Goal: Task Accomplishment & Management: Complete application form

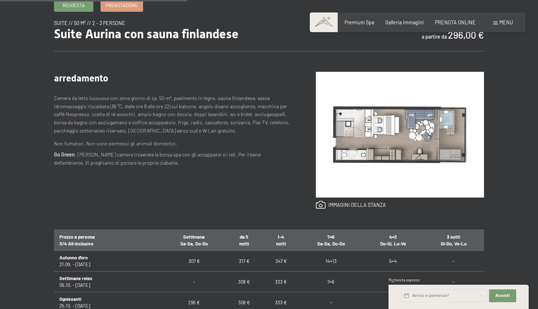
scroll to position [231, 0]
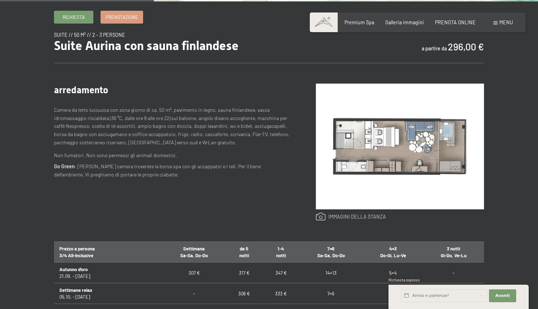
click at [355, 216] on link at bounding box center [351, 217] width 70 height 9
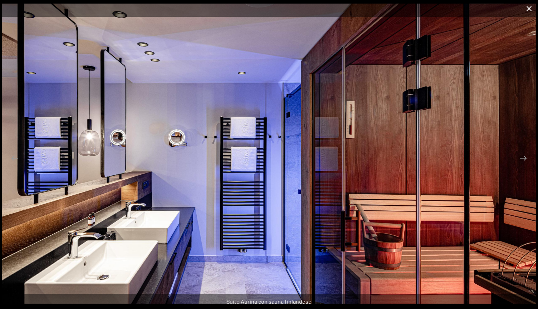
click at [530, 10] on button "Close gallery" at bounding box center [529, 8] width 18 height 17
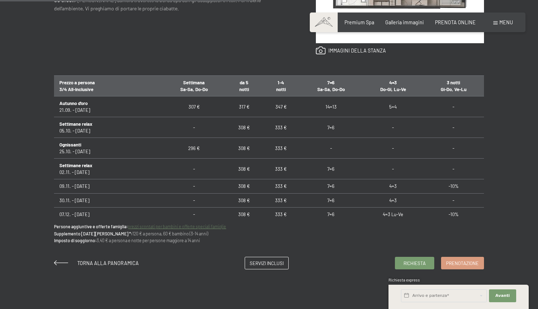
scroll to position [515, 0]
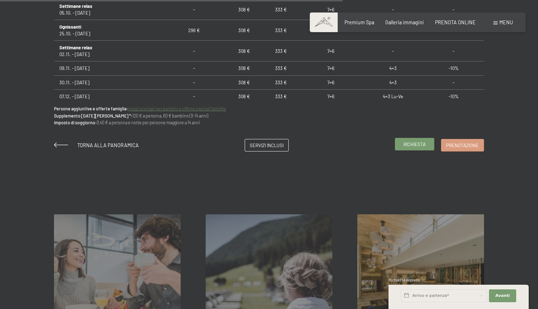
click at [424, 145] on span "Richiesta" at bounding box center [414, 144] width 22 height 6
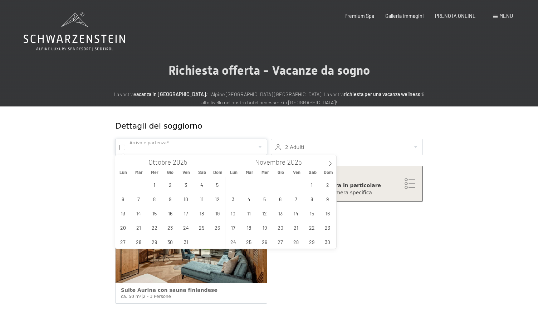
click at [164, 151] on input "text" at bounding box center [191, 147] width 152 height 16
click at [310, 213] on span "15" at bounding box center [312, 213] width 14 height 14
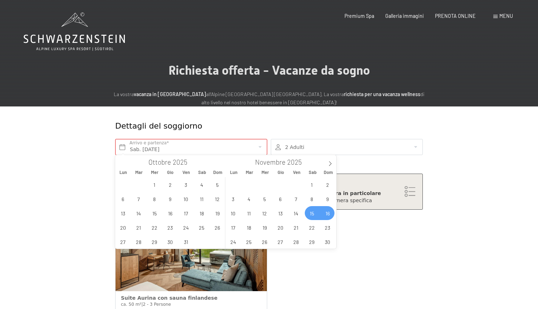
click at [327, 214] on span "16" at bounding box center [327, 213] width 14 height 14
type input "Sab. 15/11/2025 - Dom. 16/11/2025"
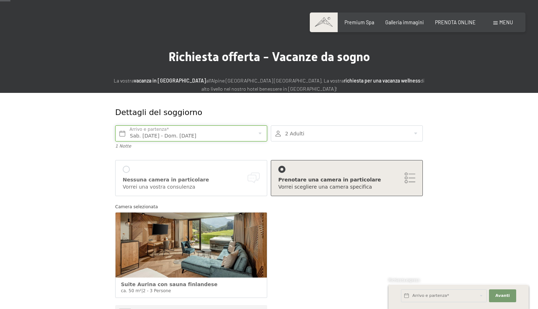
scroll to position [14, 0]
click at [233, 176] on span "Consenso marketing*" at bounding box center [227, 175] width 54 height 7
click at [196, 176] on input "Consenso marketing*" at bounding box center [192, 175] width 7 height 7
checkbox input "false"
click at [131, 170] on div "Nessuna camera in particolare Vorrei una vostra consulenza" at bounding box center [191, 178] width 137 height 25
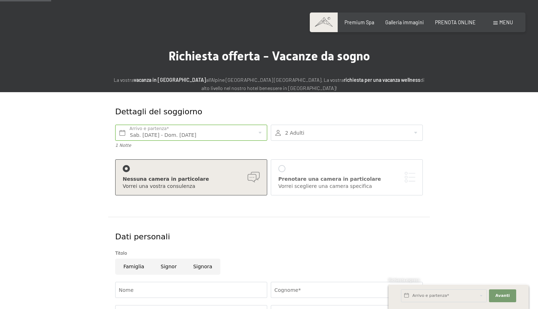
scroll to position [10, 0]
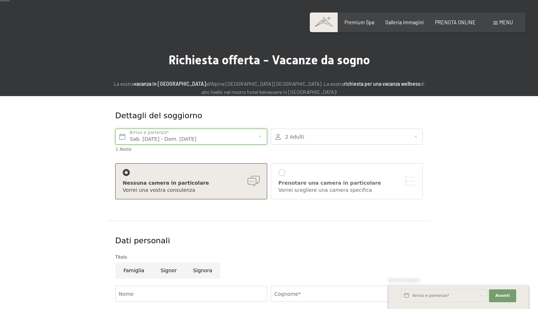
click at [216, 135] on input "Sab. 15/11/2025 - Dom. 16/11/2025" at bounding box center [191, 137] width 152 height 16
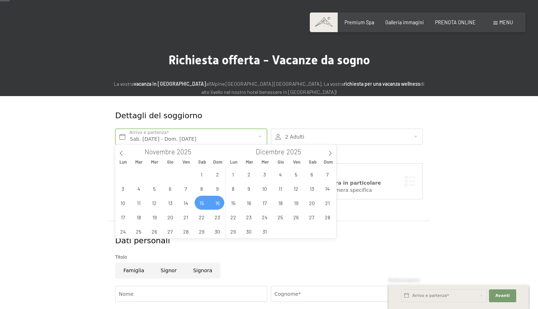
click at [201, 205] on span "15" at bounding box center [202, 203] width 14 height 14
type input "Sab. 15/11/2025"
click at [112, 217] on div "Dettagli del soggiorno Arrivo e partenza* Questo campo non può rimanere vuoto. …" at bounding box center [269, 158] width 322 height 125
click at [141, 132] on input "text" at bounding box center [191, 137] width 152 height 16
click at [308, 204] on span "15" at bounding box center [312, 203] width 14 height 14
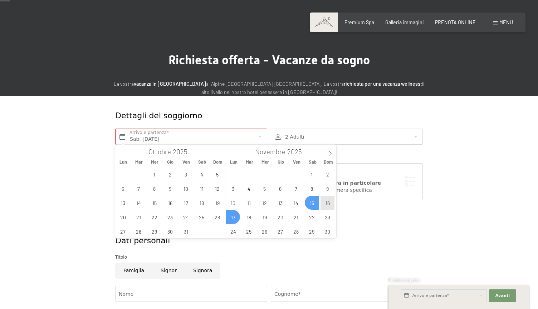
click at [232, 217] on span "17" at bounding box center [233, 217] width 14 height 14
type input "Sab. 15/11/2025 - Lun. 17/11/2025"
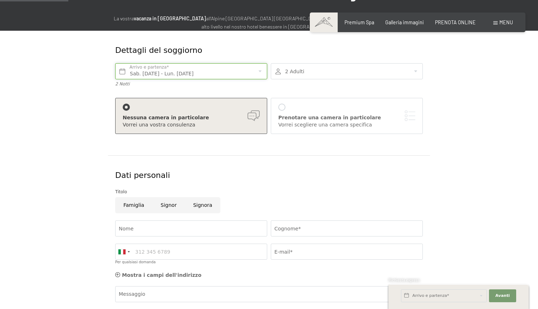
scroll to position [99, 0]
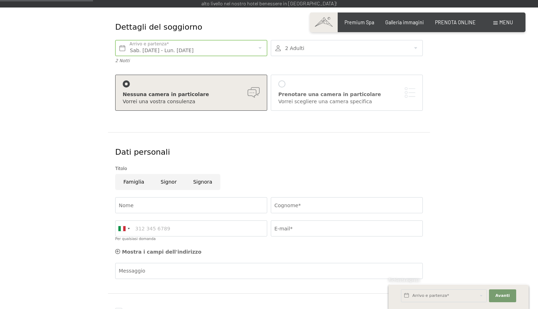
click at [171, 182] on input "Signor" at bounding box center [168, 182] width 33 height 16
radio input "true"
type input "Jacopo"
type input "Mazza"
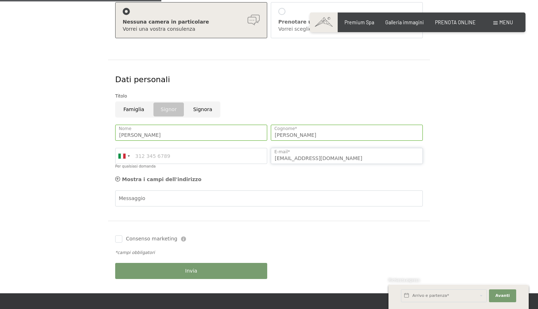
scroll to position [172, 0]
type input "jacopomazza89@gmail.com"
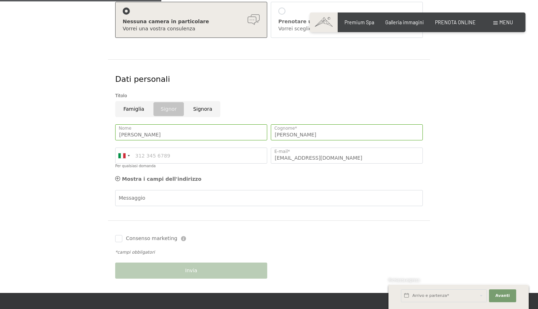
click at [151, 239] on span "Consenso marketing" at bounding box center [151, 238] width 51 height 7
click at [122, 239] on input "Consenso marketing" at bounding box center [118, 238] width 7 height 7
checkbox input "false"
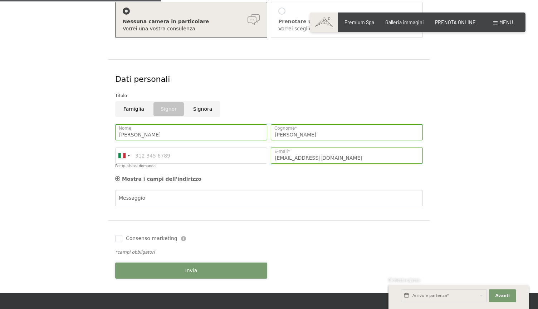
click at [175, 268] on button "Invia" at bounding box center [191, 271] width 152 height 16
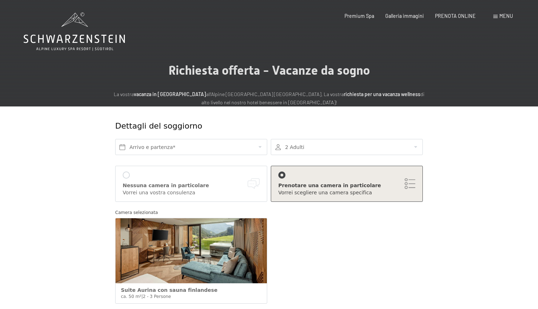
click at [144, 184] on div "Nessuna camera in particolare" at bounding box center [191, 185] width 137 height 7
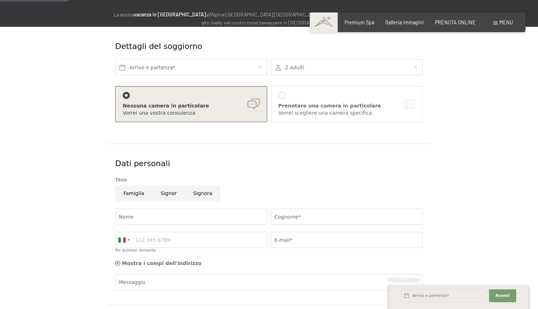
scroll to position [81, 0]
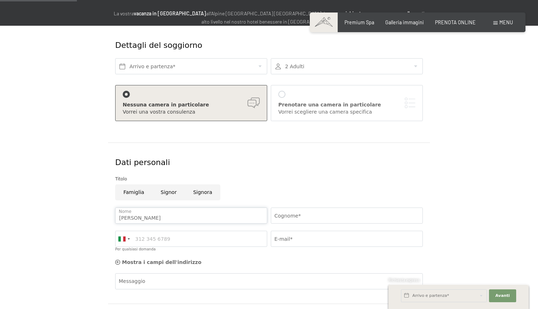
type input "Jacopo"
type input "Mazza"
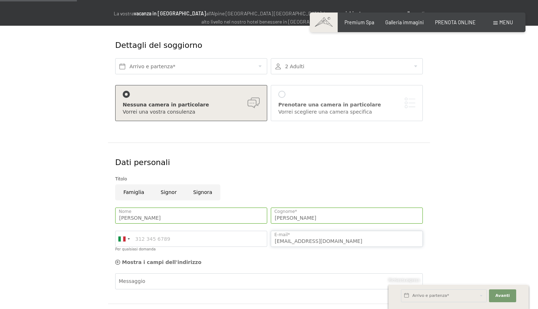
type input "jacopomazza89@gmail.com"
click at [134, 55] on div "Arrivo e partenza*" at bounding box center [191, 66] width 156 height 23
click at [138, 64] on input "text" at bounding box center [191, 66] width 152 height 16
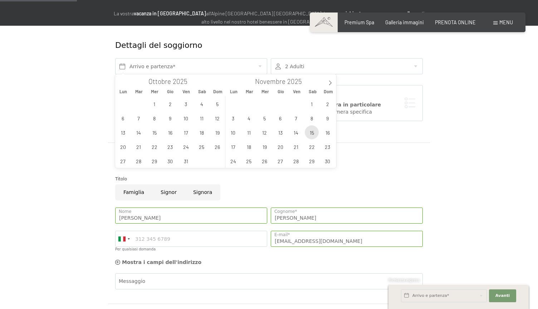
click at [310, 135] on span "15" at bounding box center [312, 133] width 14 height 14
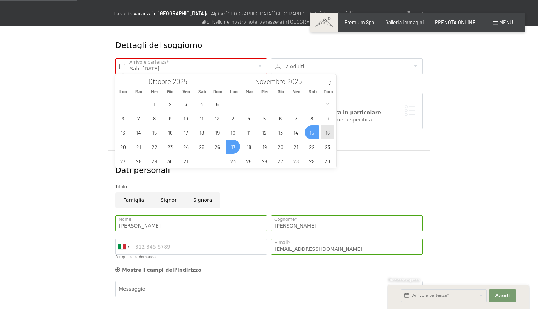
click at [235, 145] on span "17" at bounding box center [233, 147] width 14 height 14
type input "Sab. 15/11/2025 - Lun. 17/11/2025"
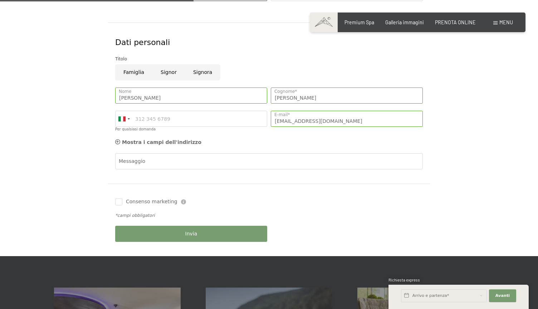
scroll to position [210, 0]
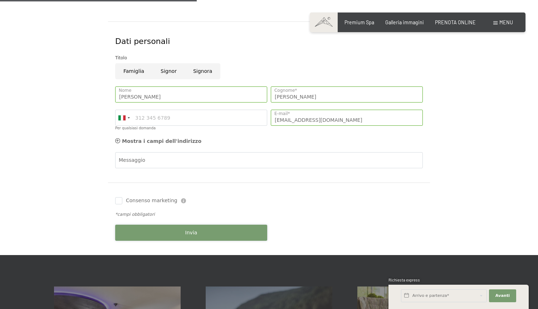
click at [200, 227] on button "Invia" at bounding box center [191, 233] width 152 height 16
